Goal: Navigation & Orientation: Find specific page/section

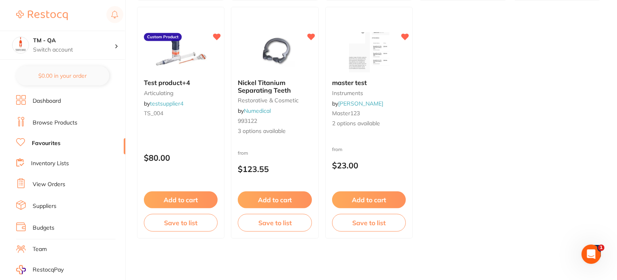
click at [58, 122] on link "Browse Products" at bounding box center [55, 123] width 45 height 8
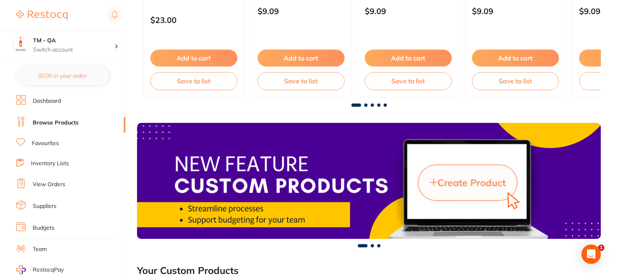
scroll to position [1101, 0]
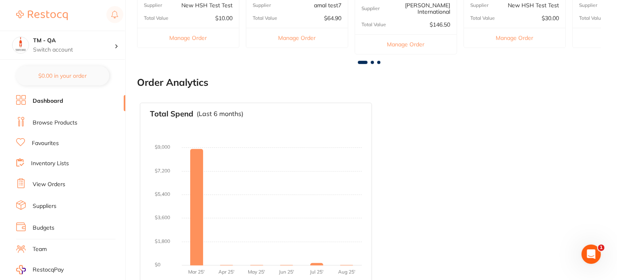
scroll to position [377, 0]
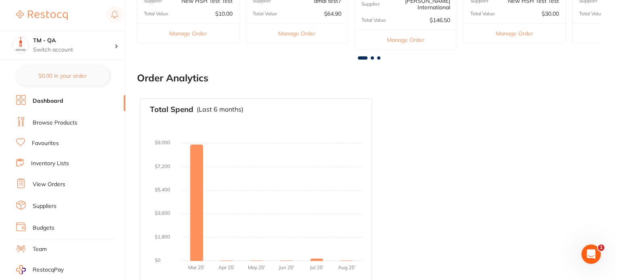
click at [44, 160] on link "Inventory Lists" at bounding box center [50, 164] width 38 height 8
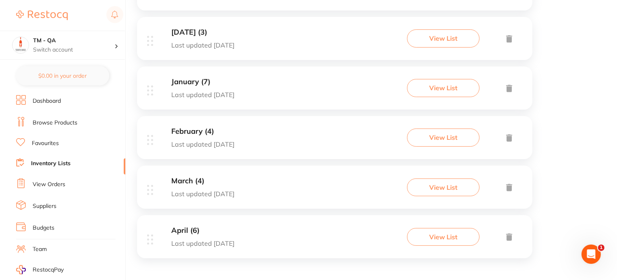
scroll to position [1292, 0]
click at [61, 189] on ul "Dashboard Browse Products Favourites Inventory Lists View Orders Suppliers Budg…" at bounding box center [70, 234] width 109 height 278
click at [61, 183] on link "View Orders" at bounding box center [49, 184] width 33 height 8
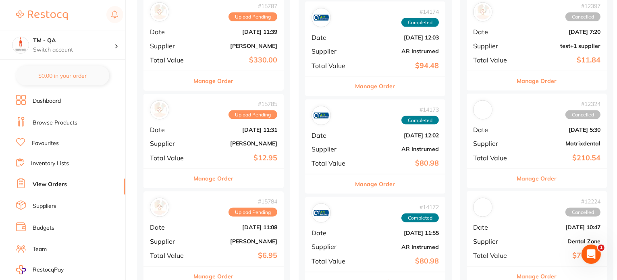
scroll to position [1491, 0]
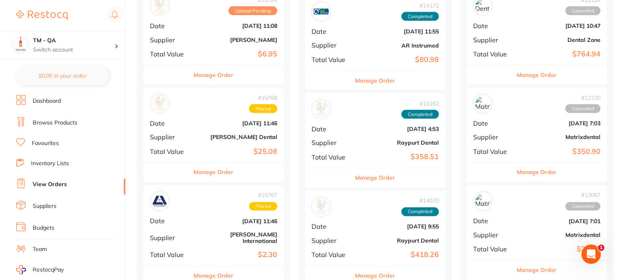
click at [58, 202] on li "Suppliers" at bounding box center [70, 206] width 109 height 12
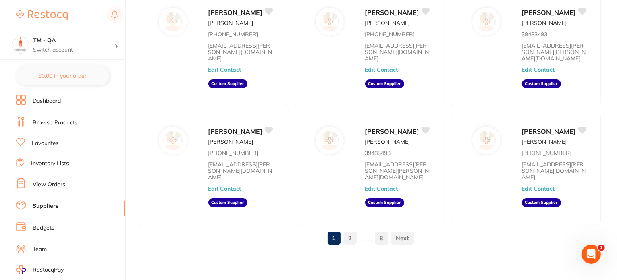
click at [48, 144] on link "Favourites" at bounding box center [45, 143] width 27 height 8
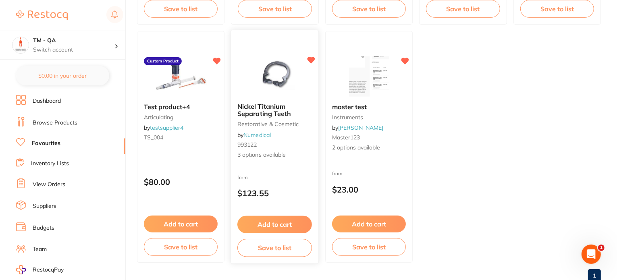
scroll to position [564, 0]
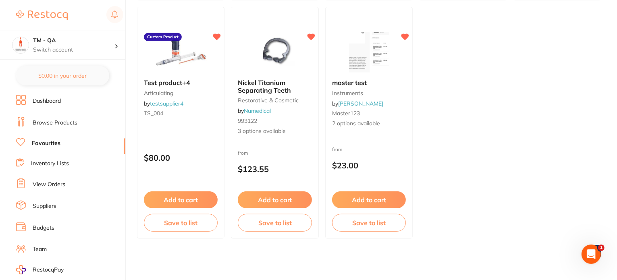
drag, startPoint x: 50, startPoint y: 123, endPoint x: 133, endPoint y: 124, distance: 83.0
click at [50, 123] on link "Browse Products" at bounding box center [55, 123] width 45 height 8
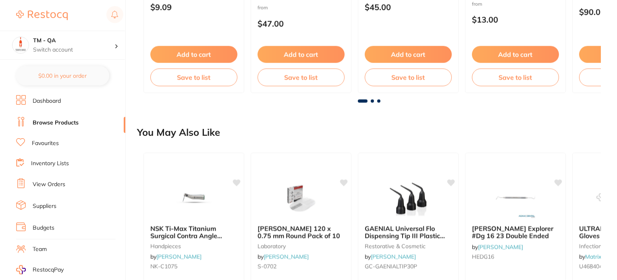
scroll to position [1101, 0]
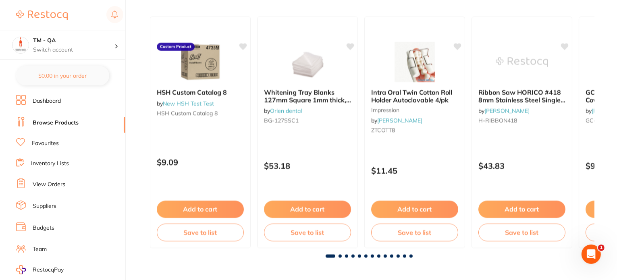
click at [58, 102] on link "Dashboard" at bounding box center [47, 101] width 28 height 8
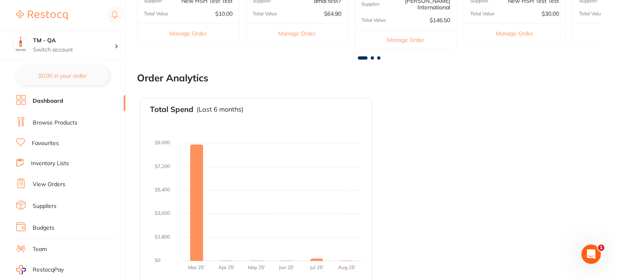
click at [42, 182] on link "View Orders" at bounding box center [49, 184] width 33 height 8
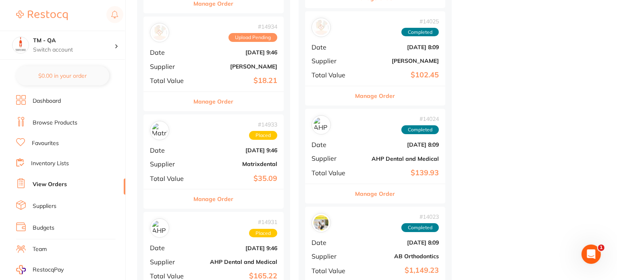
click at [69, 120] on link "Browse Products" at bounding box center [55, 123] width 45 height 8
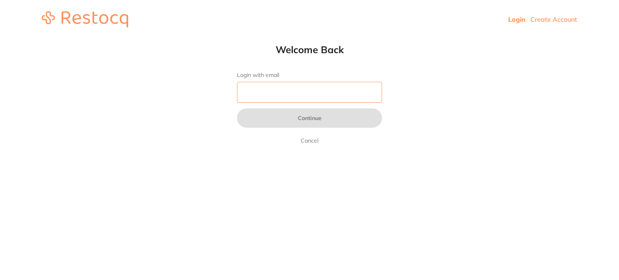
click at [304, 96] on input "Login with email" at bounding box center [309, 92] width 145 height 21
type input "[EMAIL_ADDRESS][DOMAIN_NAME]"
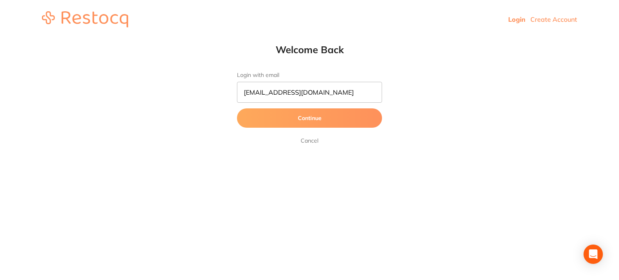
click at [301, 123] on button "Continue" at bounding box center [309, 117] width 145 height 19
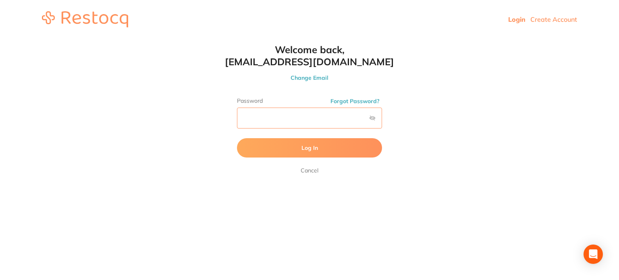
click at [237, 138] on button "Log In" at bounding box center [309, 147] width 145 height 19
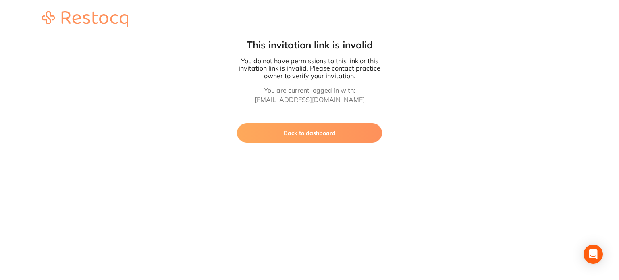
click at [287, 137] on button "Back to dashboard" at bounding box center [309, 132] width 145 height 19
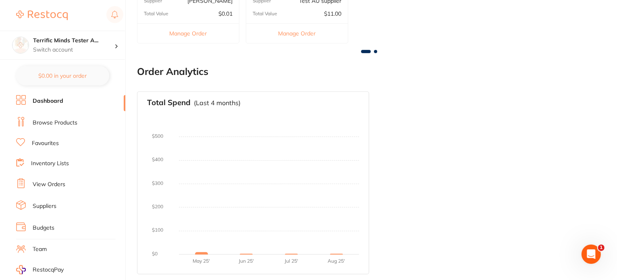
click at [71, 122] on link "Browse Products" at bounding box center [55, 123] width 45 height 8
